Goal: Information Seeking & Learning: Learn about a topic

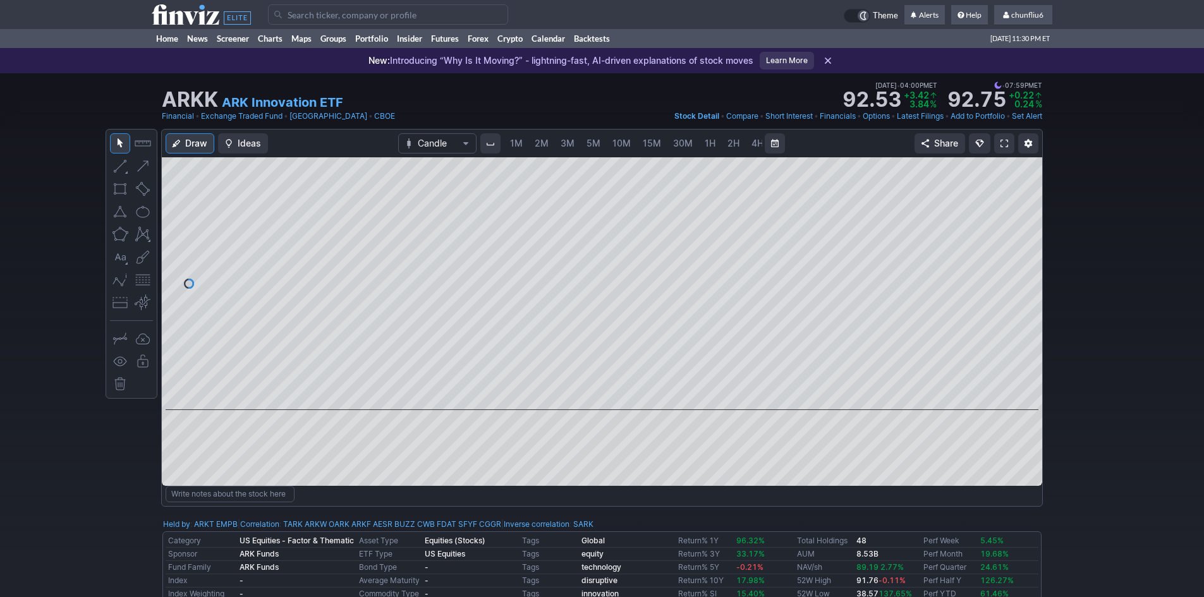
scroll to position [0, 68]
click at [295, 15] on input "Search" at bounding box center [388, 14] width 240 height 20
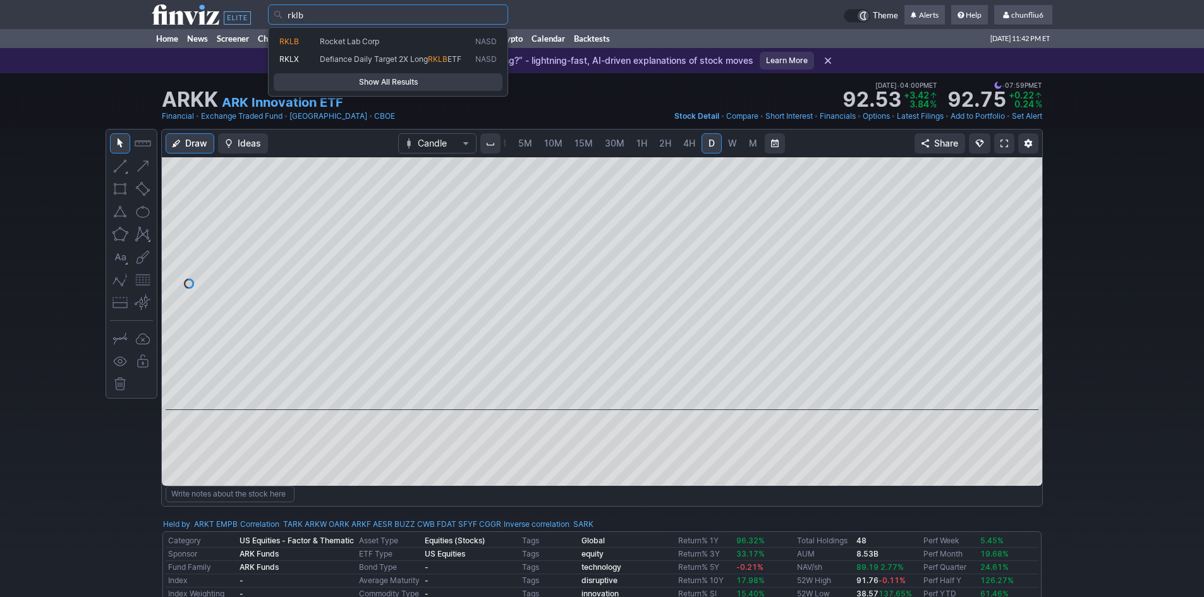
type input "rklb"
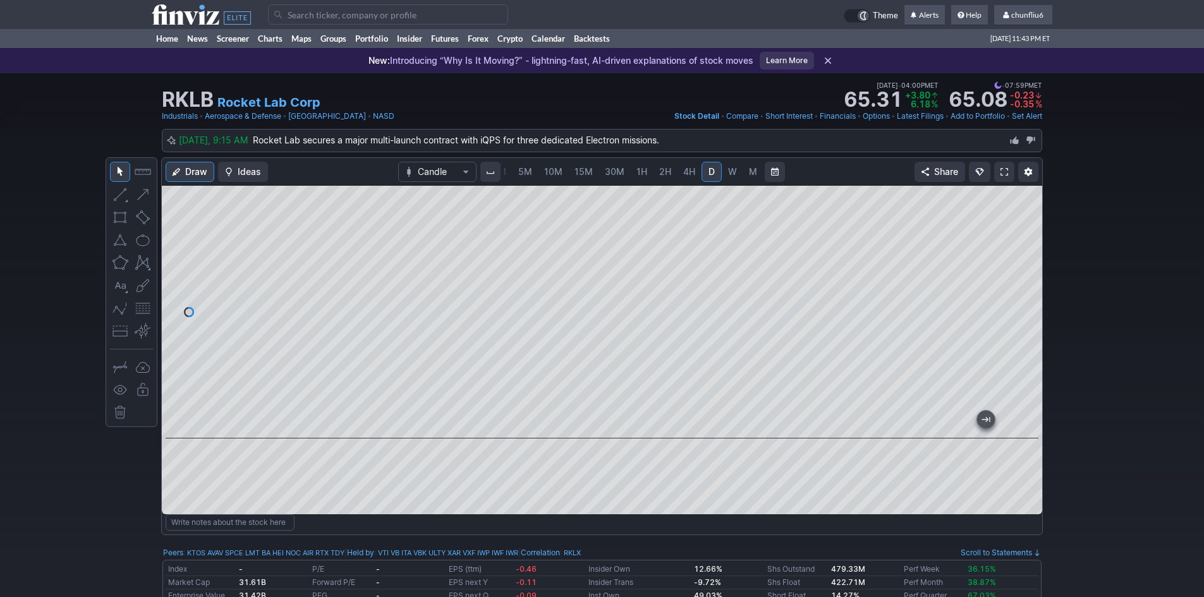
click at [1019, 274] on div at bounding box center [1029, 308] width 27 height 221
click at [138, 306] on button "button" at bounding box center [143, 308] width 20 height 20
drag, startPoint x: 1033, startPoint y: 229, endPoint x: 1028, endPoint y: 247, distance: 18.4
click at [1028, 247] on div at bounding box center [1029, 308] width 27 height 221
click at [300, 18] on input "Search" at bounding box center [388, 14] width 240 height 20
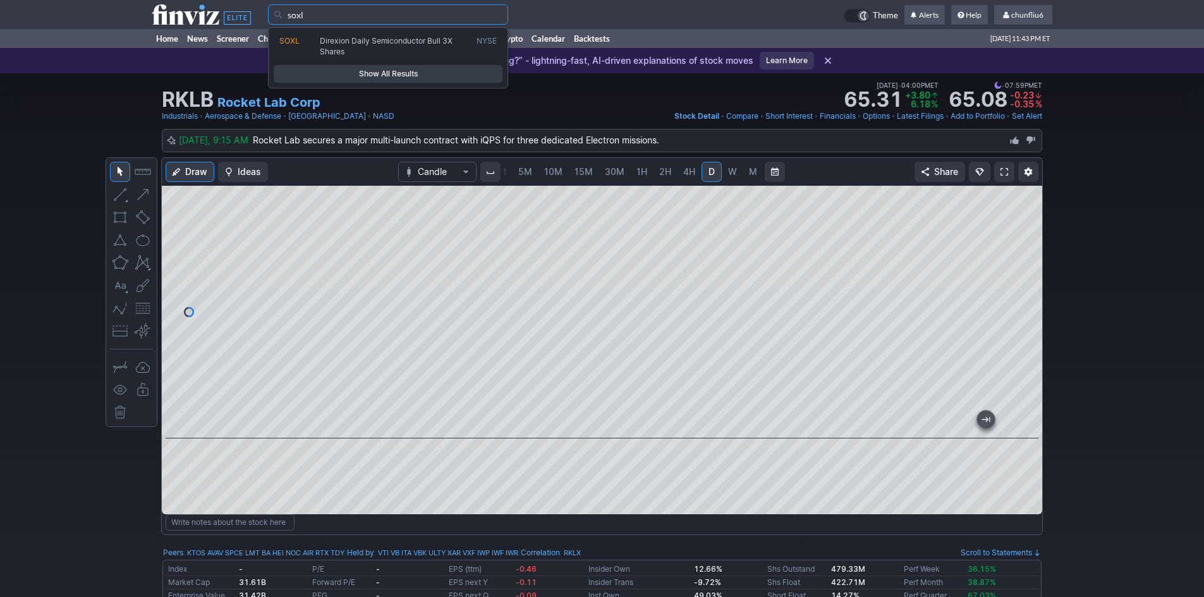
type input "soxl"
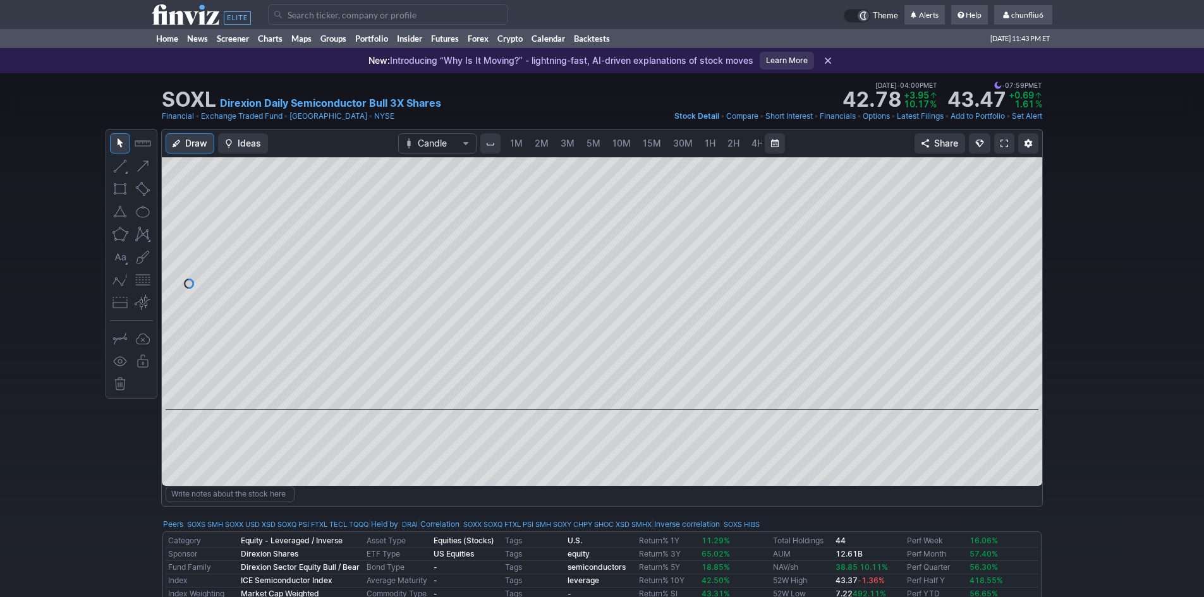
scroll to position [0, 68]
click at [521, 140] on span "5M" at bounding box center [525, 143] width 14 height 11
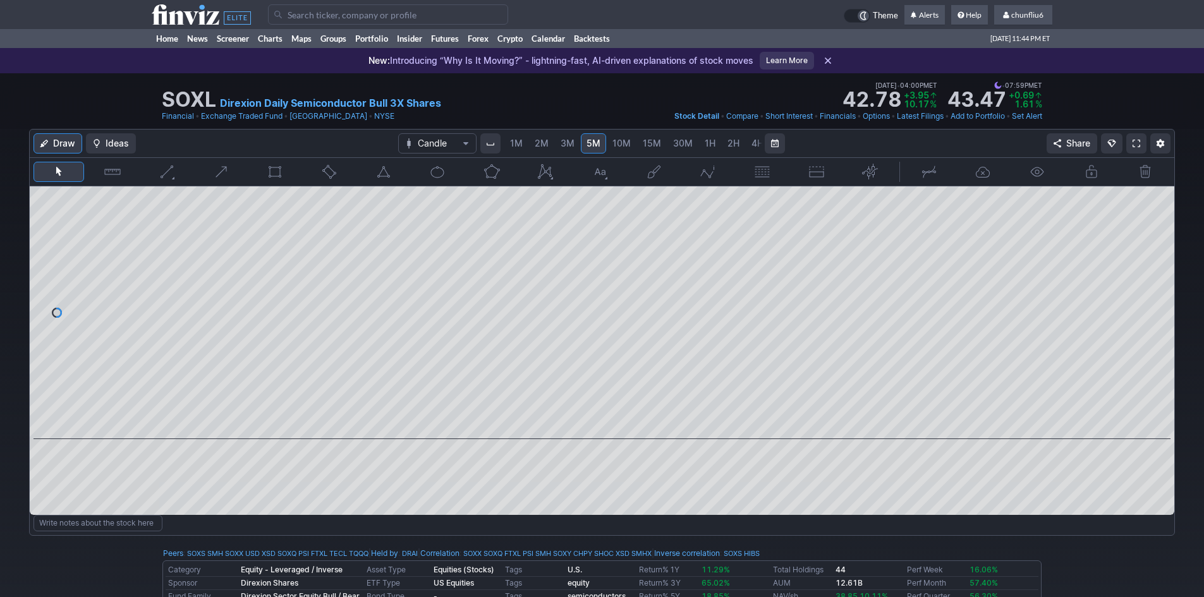
click at [540, 145] on span "2M" at bounding box center [542, 143] width 14 height 11
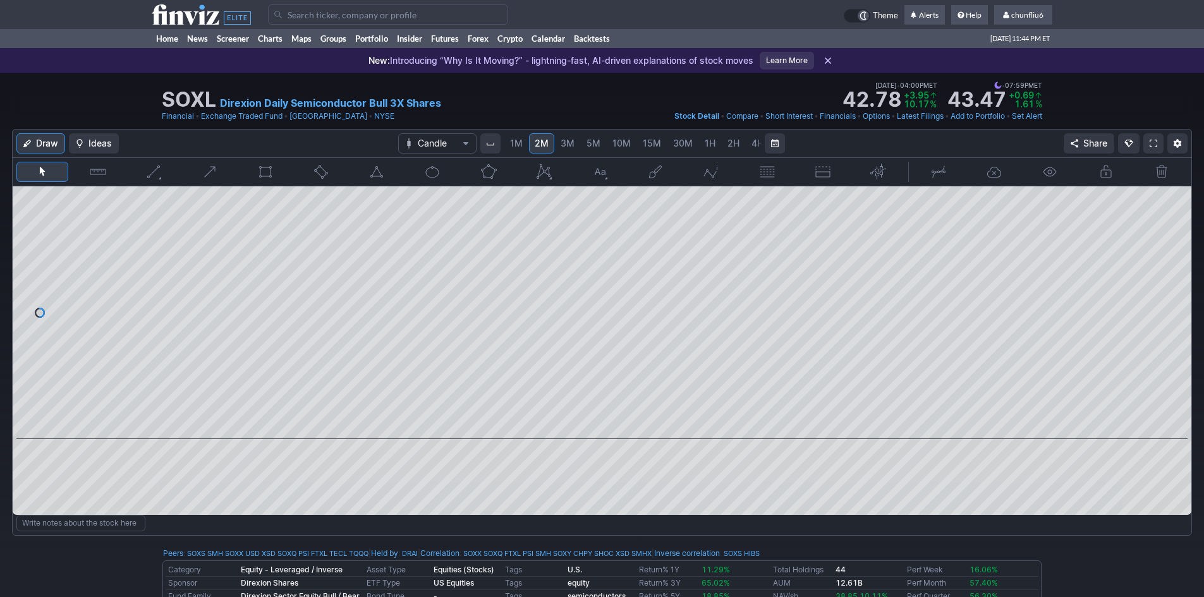
click at [561, 145] on span "3M" at bounding box center [568, 143] width 14 height 11
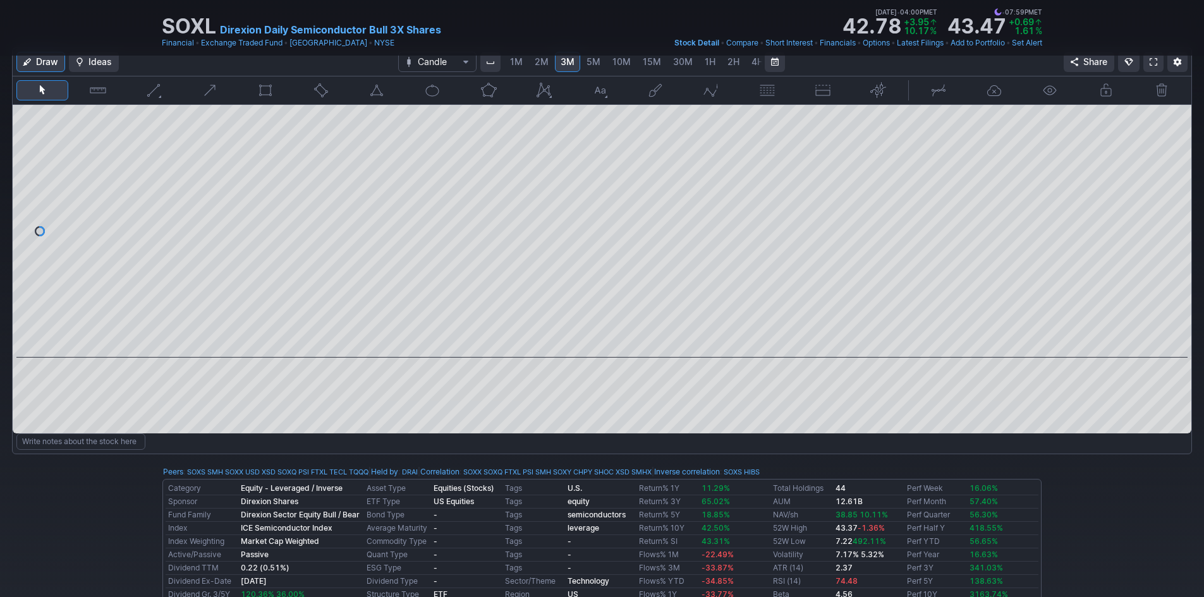
scroll to position [190, 0]
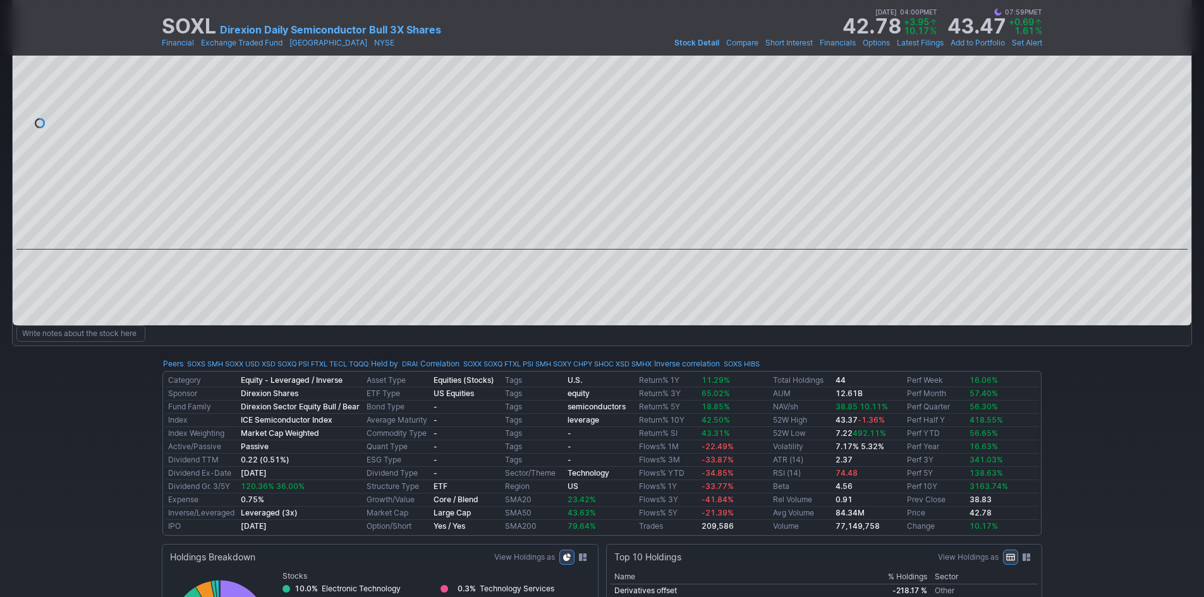
drag, startPoint x: 536, startPoint y: 237, endPoint x: -278, endPoint y: 123, distance: 821.8
click at [1160, 143] on div at bounding box center [602, 123] width 1179 height 253
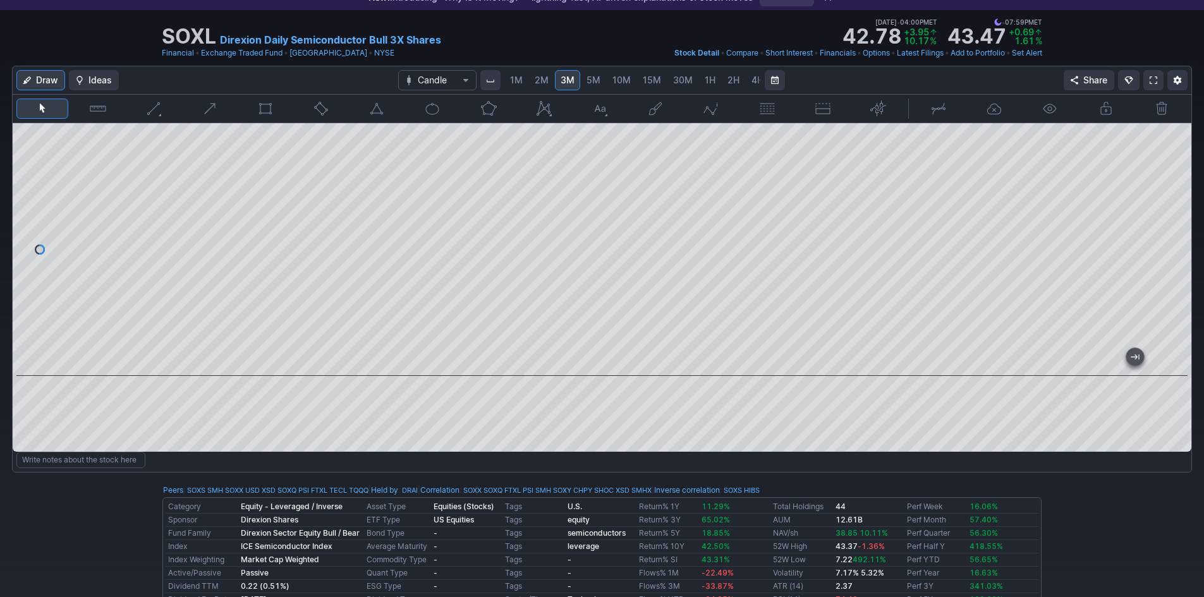
scroll to position [0, 0]
